Goal: Task Accomplishment & Management: Use online tool/utility

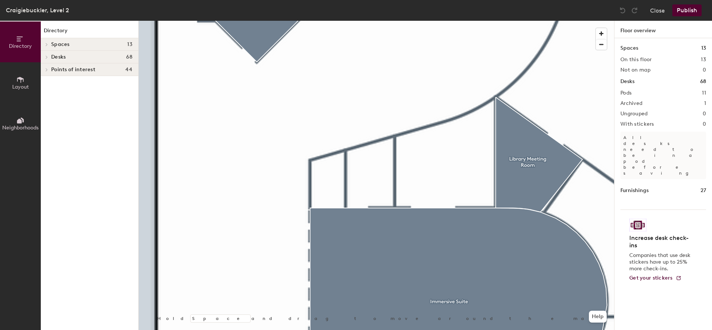
click at [17, 80] on icon at bounding box center [20, 80] width 7 height 6
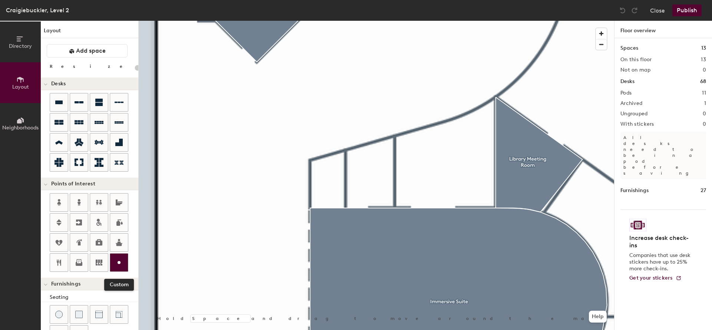
click at [119, 261] on icon at bounding box center [119, 262] width 9 height 9
type input "20"
type input "AV Storage"
click at [448, 187] on span "Done" at bounding box center [449, 185] width 22 height 13
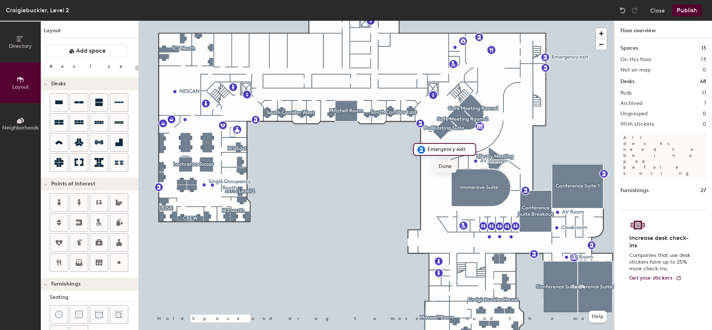
click at [440, 167] on span "Done" at bounding box center [445, 166] width 22 height 13
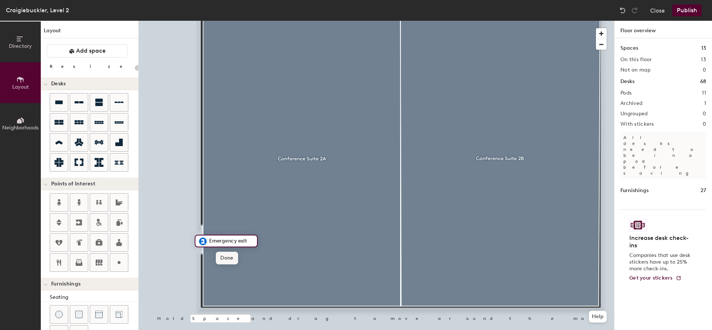
click at [223, 257] on span "Done" at bounding box center [227, 258] width 22 height 13
click at [679, 11] on button "Publish" at bounding box center [686, 10] width 29 height 12
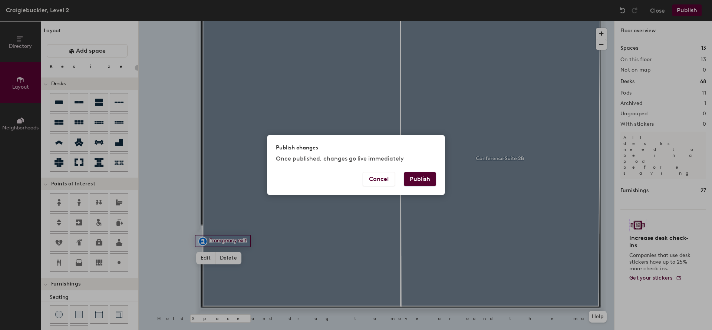
click at [419, 179] on button "Publish" at bounding box center [420, 179] width 32 height 14
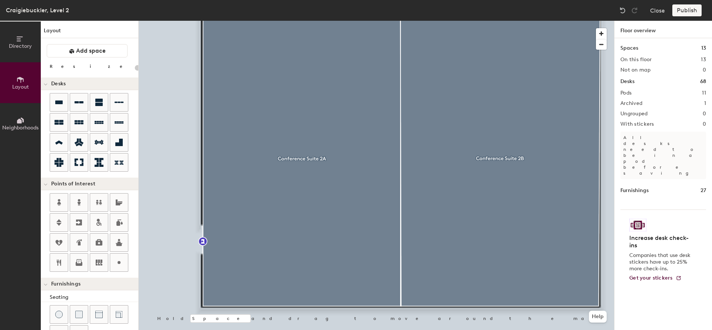
type input "20"
